Goal: Task Accomplishment & Management: Manage account settings

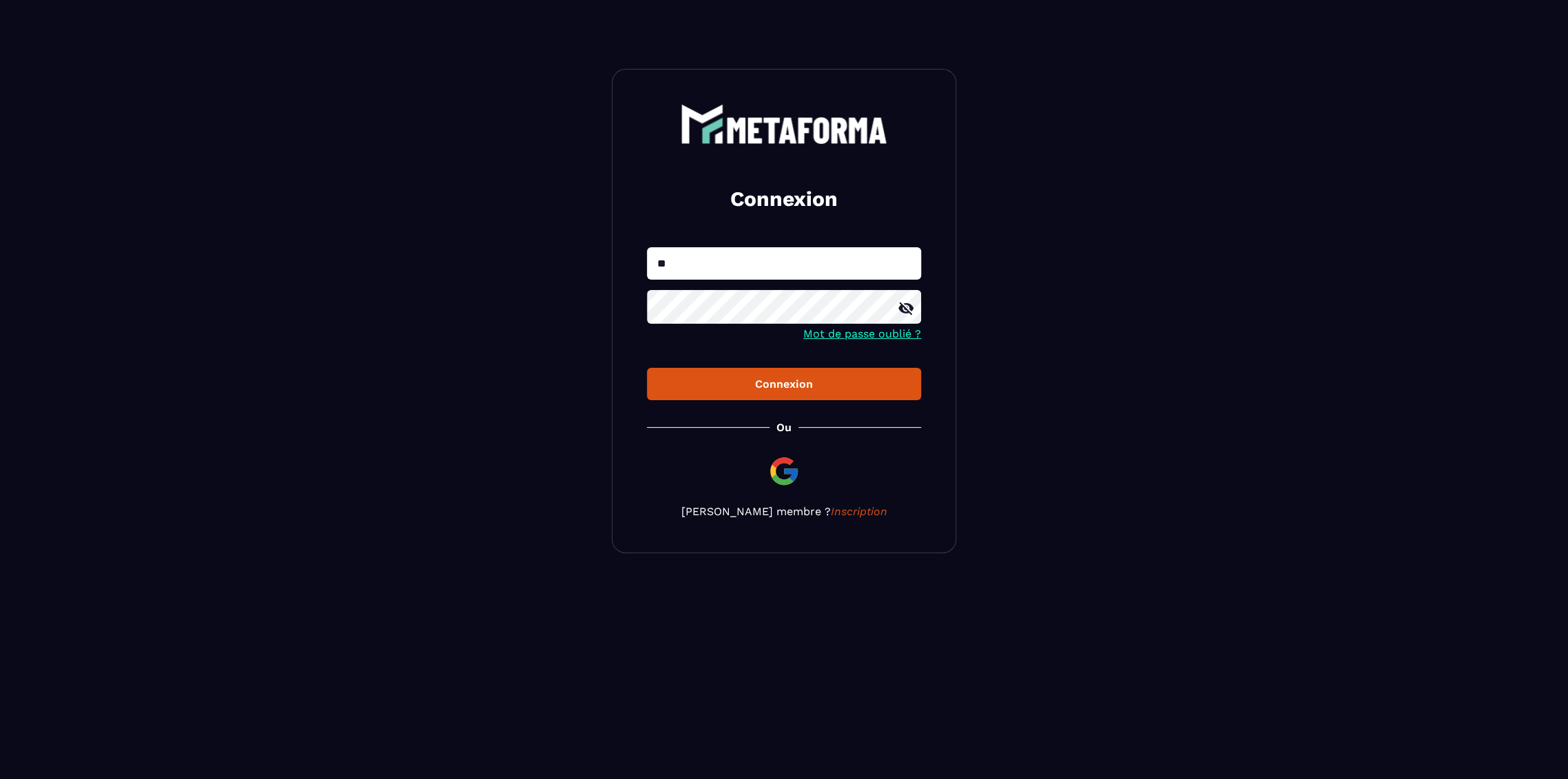
type input "*"
type input "**********"
click at [647, 368] on button "Connexion" at bounding box center [784, 384] width 274 height 32
